Goal: Information Seeking & Learning: Learn about a topic

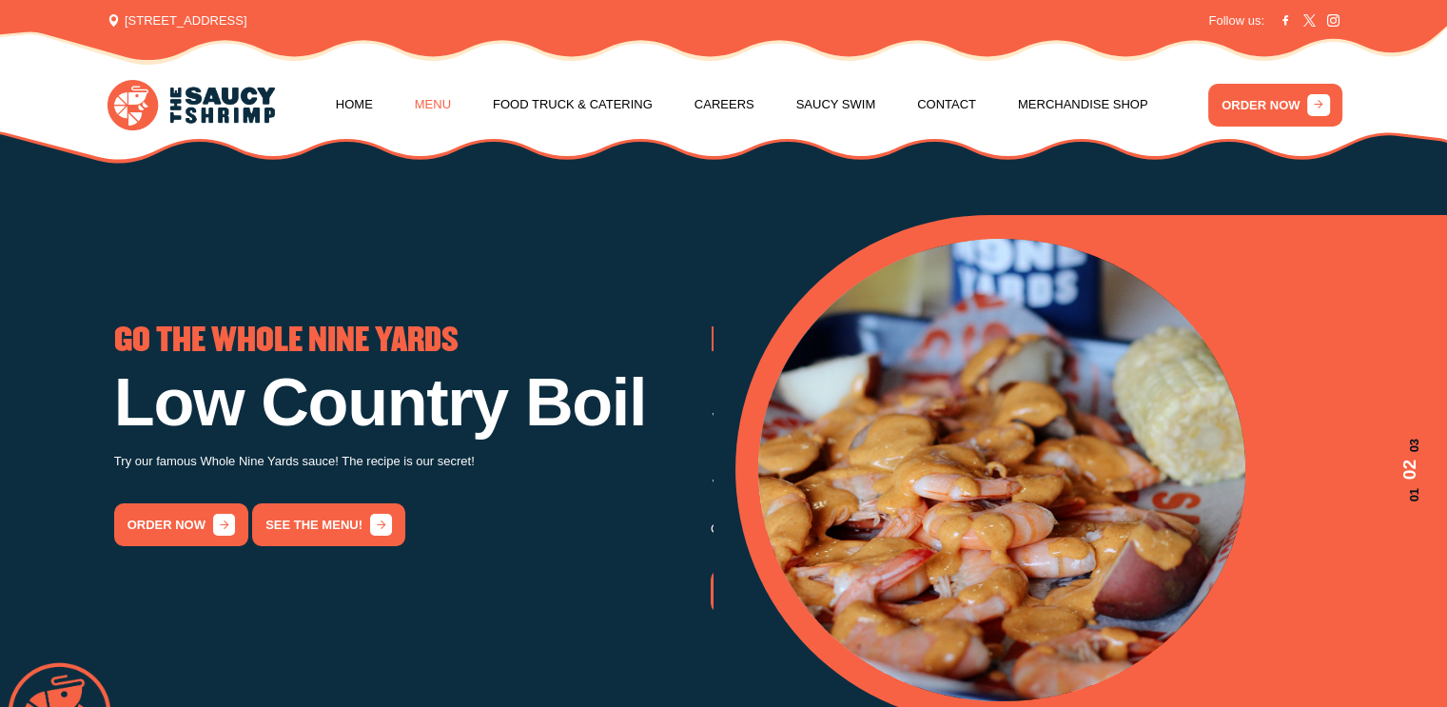
click at [419, 110] on link "Menu" at bounding box center [433, 105] width 36 height 72
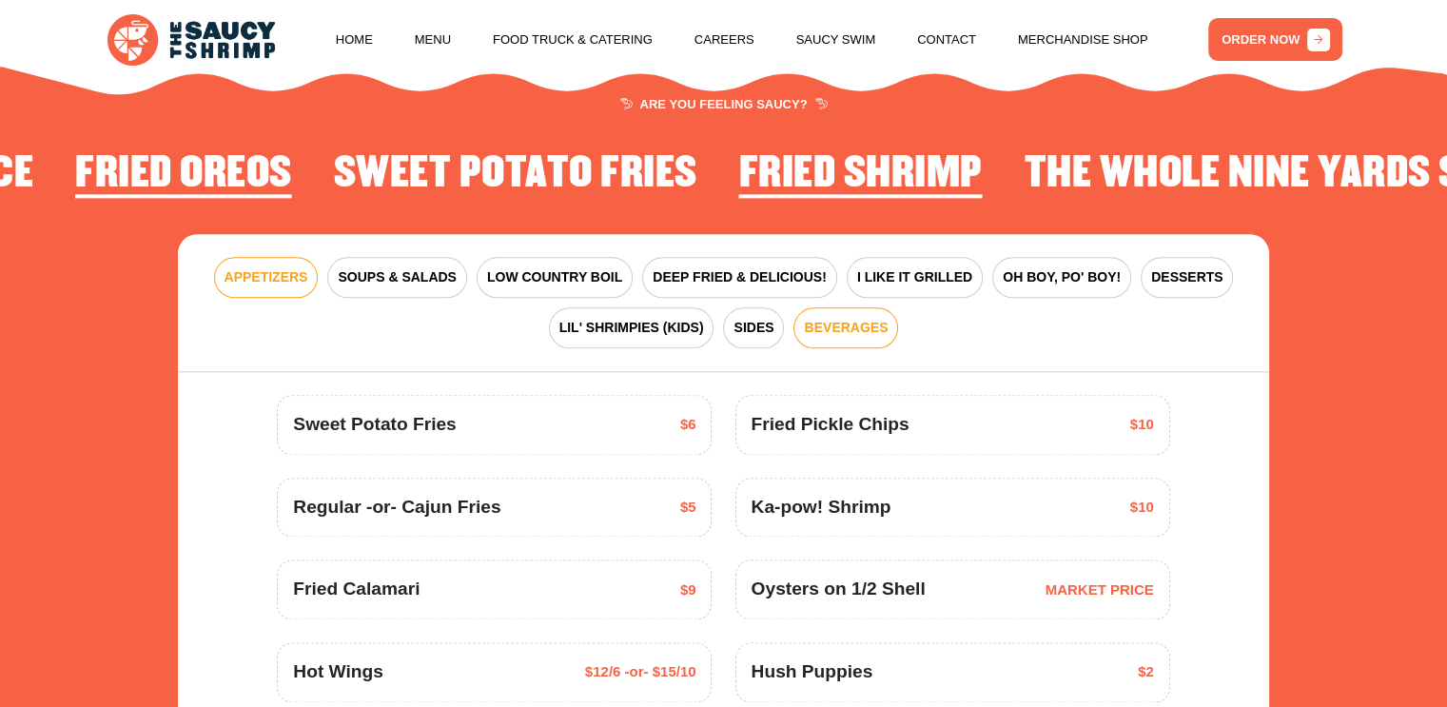
scroll to position [2409, 0]
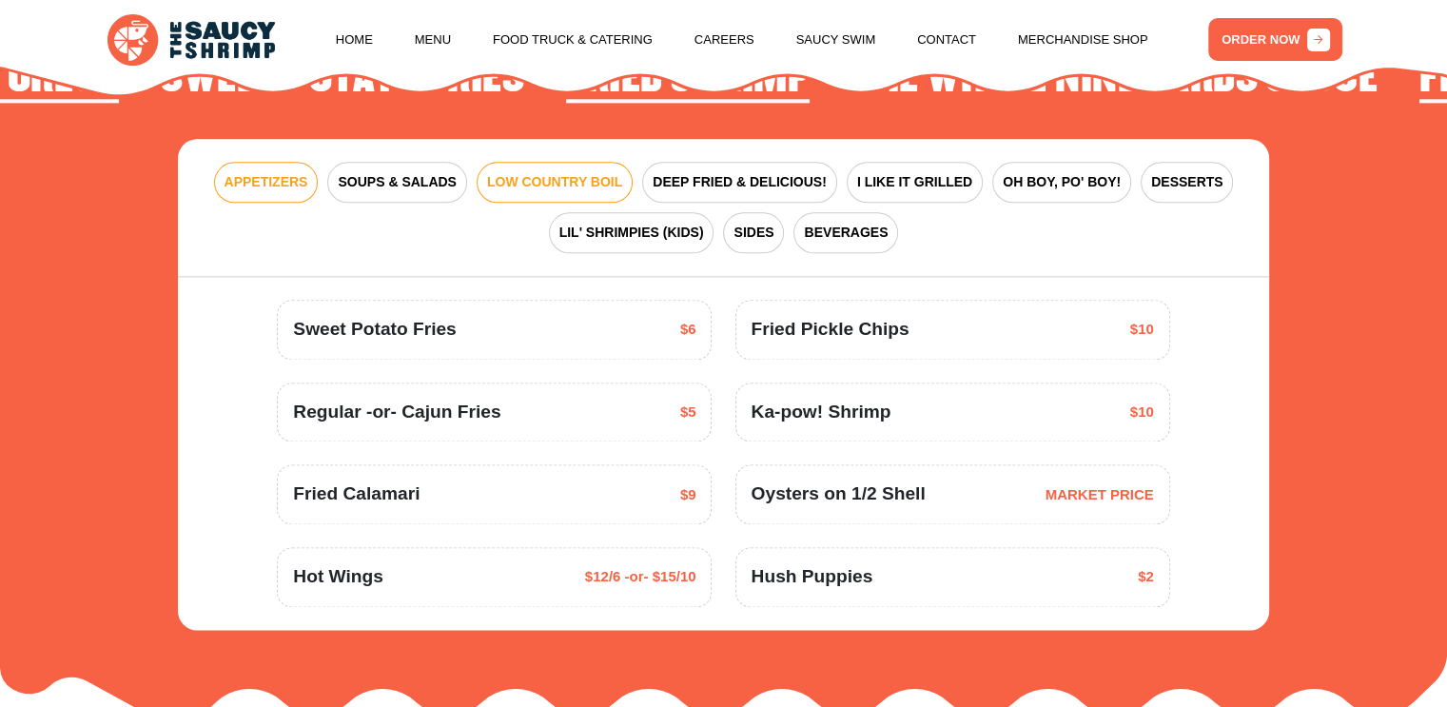
click at [510, 174] on span "LOW COUNTRY BOIL" at bounding box center [554, 182] width 135 height 20
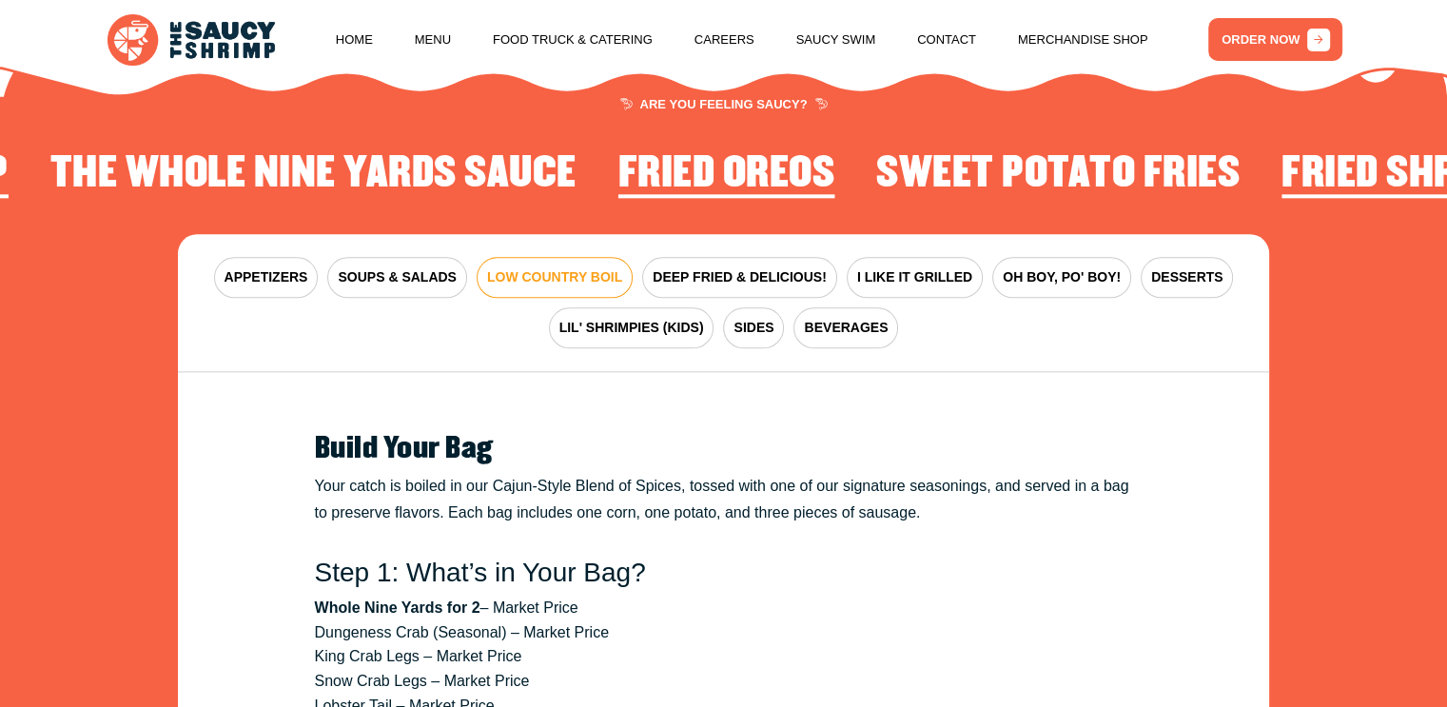
scroll to position [2219, 0]
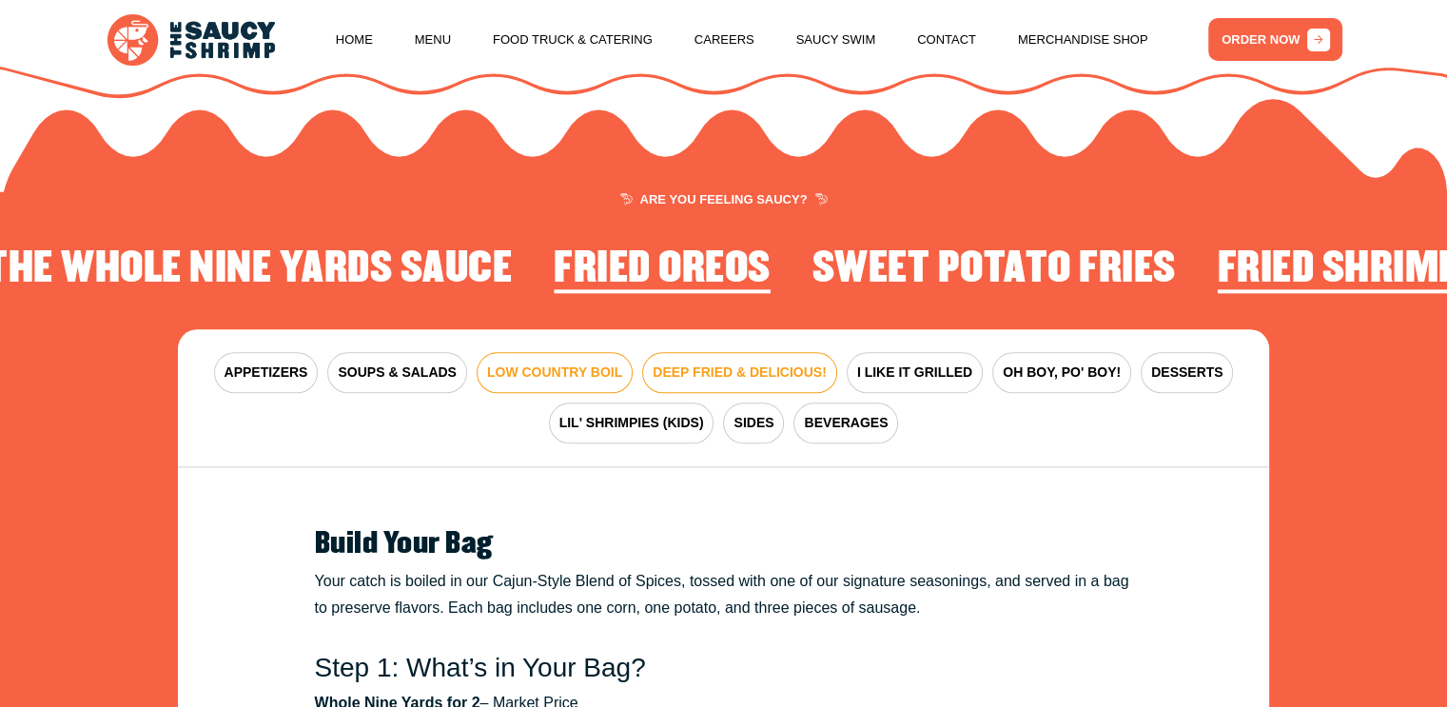
click at [726, 357] on button "DEEP FRIED & DELICIOUS!" at bounding box center [739, 372] width 195 height 41
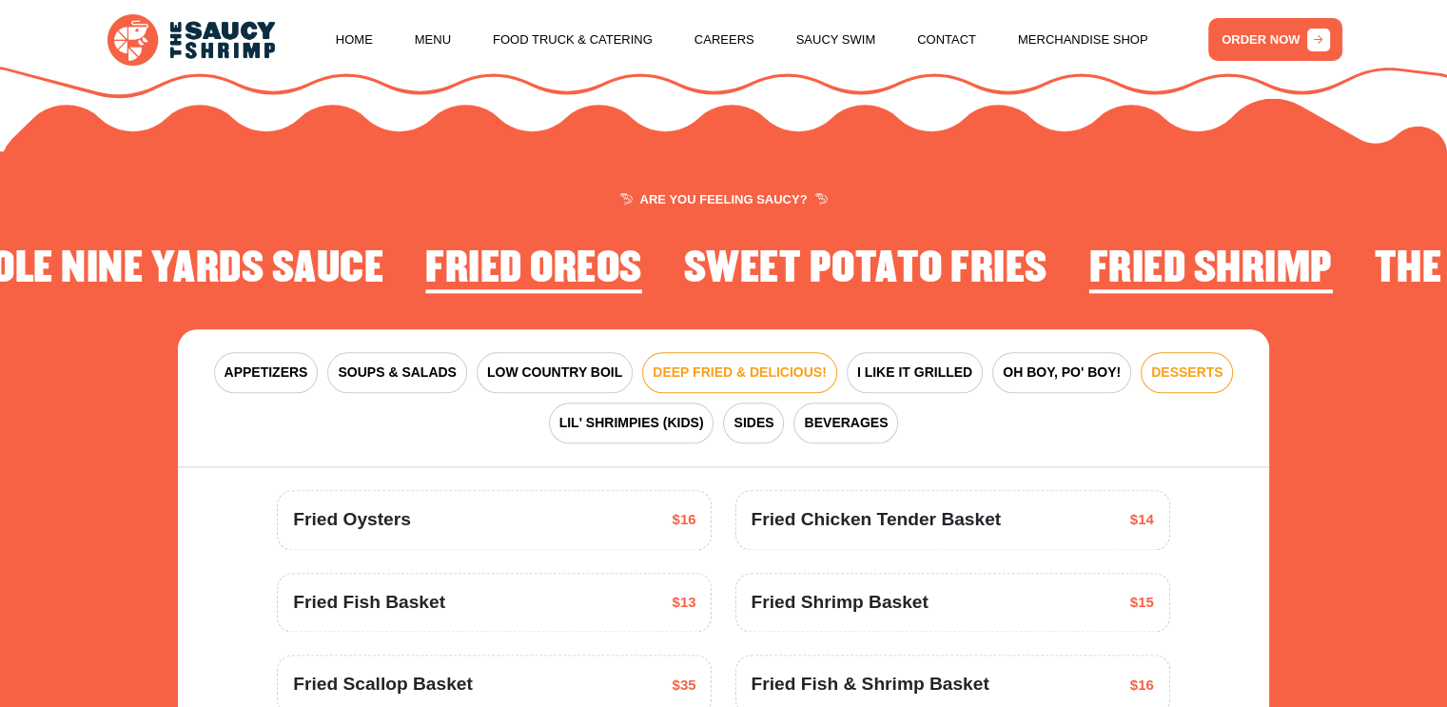
click at [1175, 367] on span "DESSERTS" at bounding box center [1186, 372] width 71 height 20
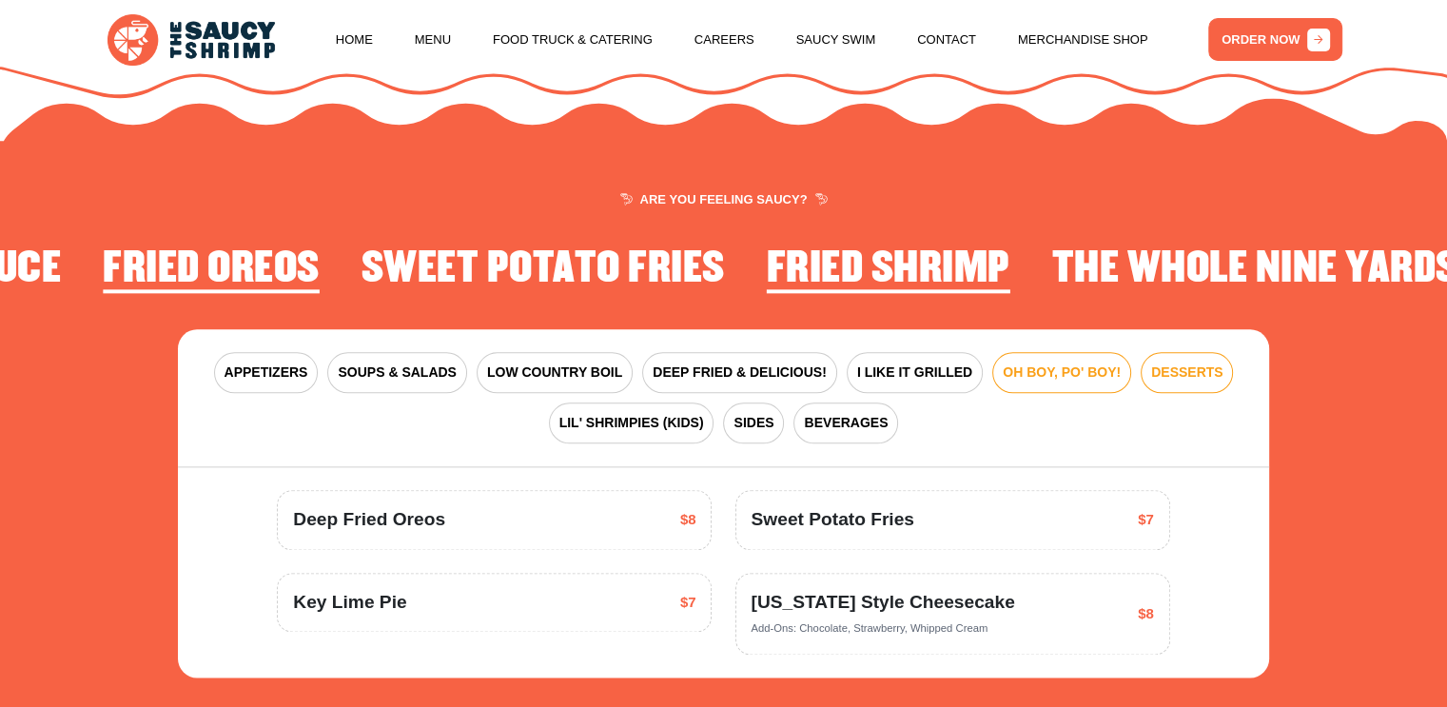
click at [1068, 378] on span "OH BOY, PO' BOY!" at bounding box center [1062, 372] width 118 height 20
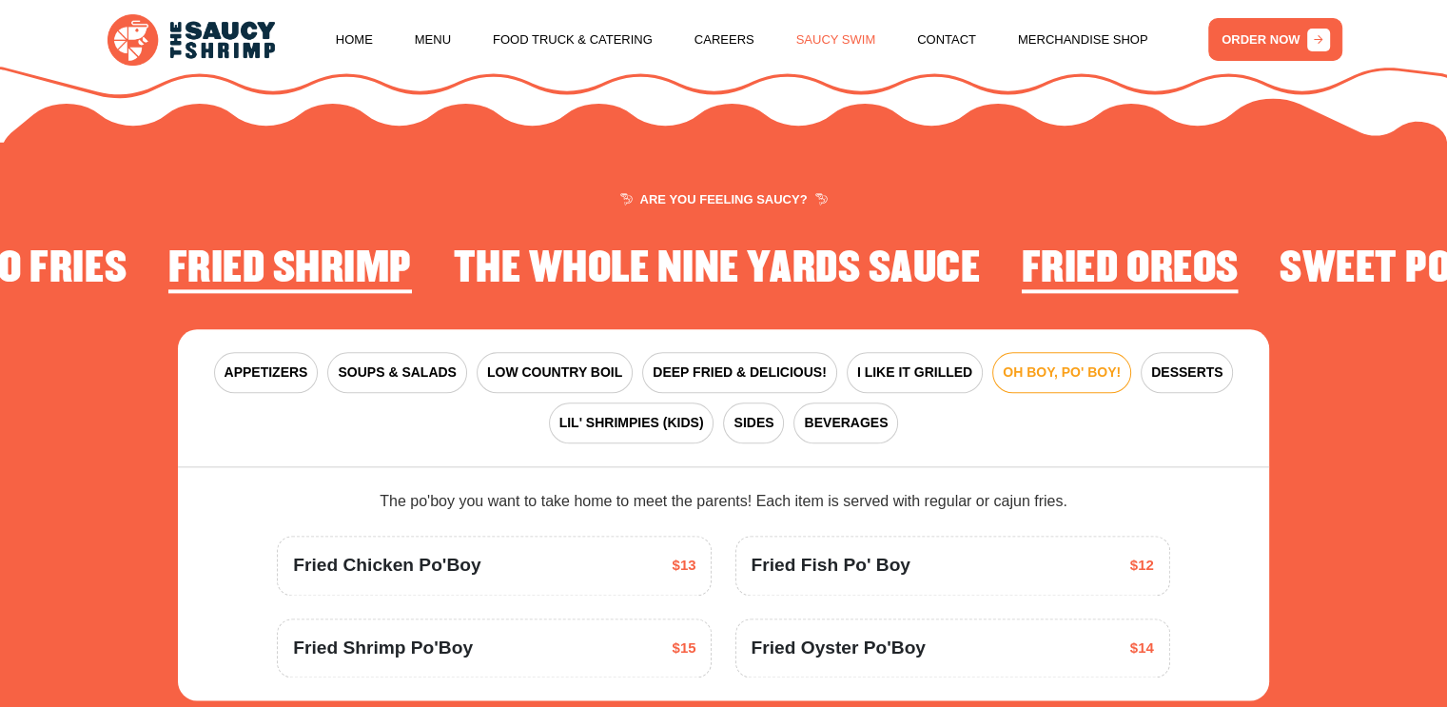
click at [841, 24] on link "Saucy Swim" at bounding box center [836, 40] width 80 height 72
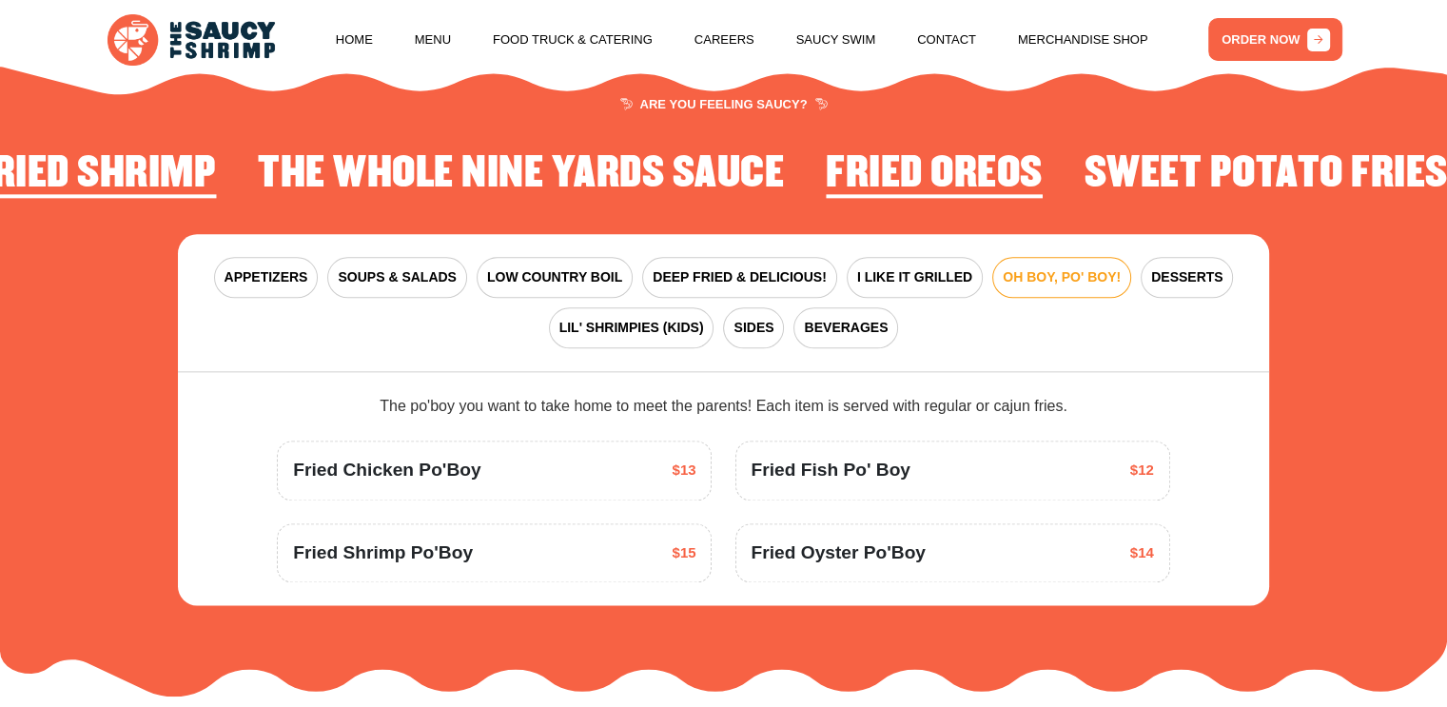
scroll to position [2409, 0]
